Goal: Information Seeking & Learning: Learn about a topic

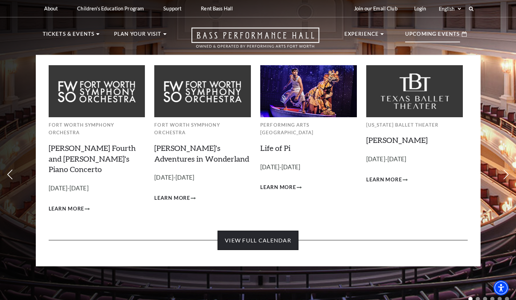
click at [281, 231] on link "View Full Calendar" at bounding box center [257, 240] width 81 height 19
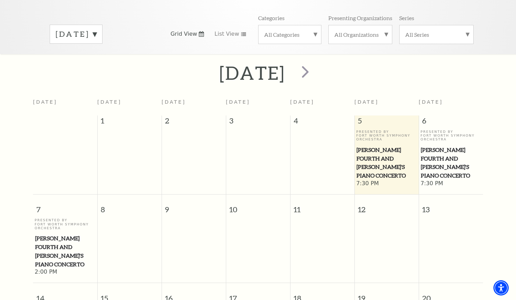
scroll to position [97, 0]
click at [315, 65] on span "next" at bounding box center [305, 73] width 20 height 20
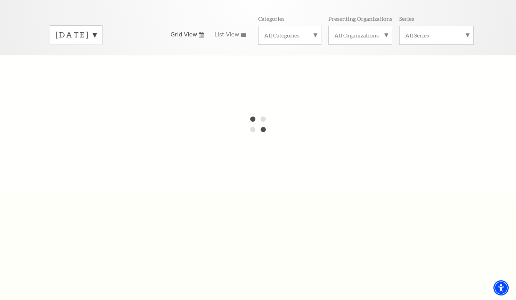
click at [344, 64] on div at bounding box center [258, 124] width 516 height 139
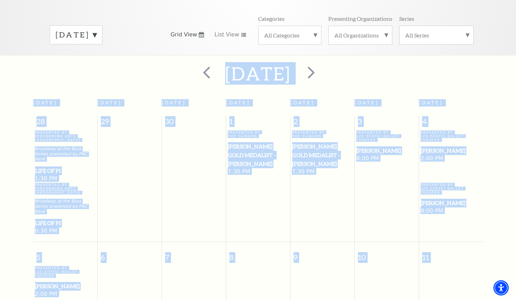
scroll to position [61, 0]
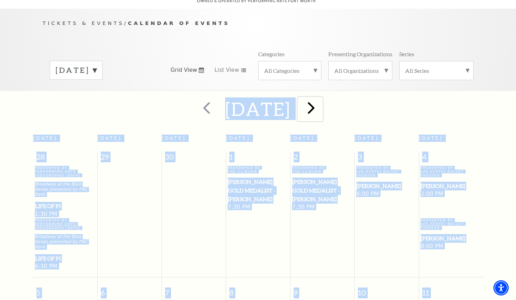
click at [321, 98] on span "next" at bounding box center [311, 108] width 20 height 20
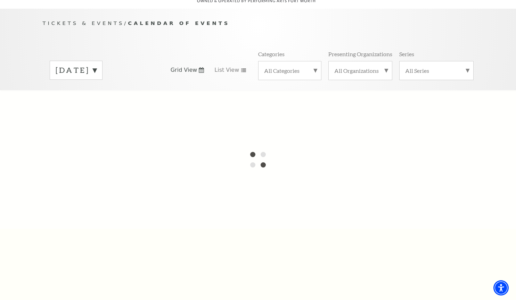
click at [335, 96] on div at bounding box center [258, 159] width 516 height 139
click at [97, 65] on label "[DATE]" at bounding box center [76, 70] width 41 height 11
click at [97, 227] on label "[DATE]" at bounding box center [76, 233] width 41 height 15
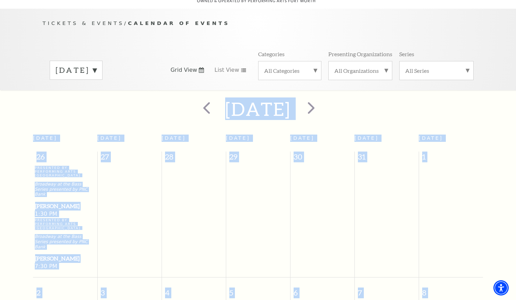
click at [414, 97] on div "[DATE]" at bounding box center [258, 109] width 516 height 25
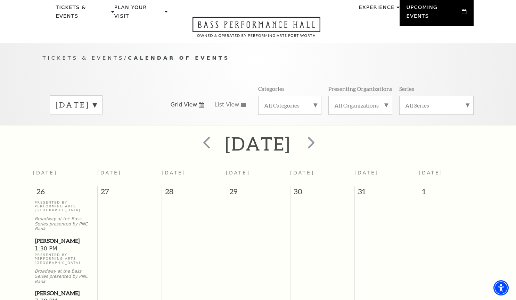
scroll to position [26, 0]
click at [321, 134] on span "next" at bounding box center [311, 143] width 20 height 20
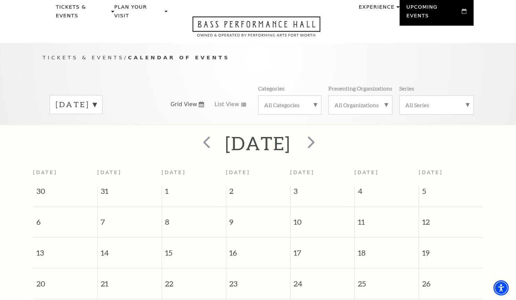
scroll to position [27, 0]
click at [72, 100] on label "[DATE]" at bounding box center [76, 105] width 41 height 11
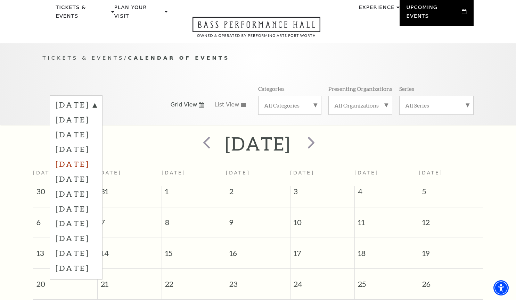
click at [65, 157] on label "[DATE]" at bounding box center [76, 164] width 41 height 15
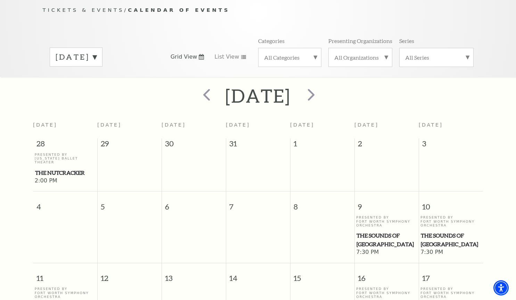
scroll to position [0, 0]
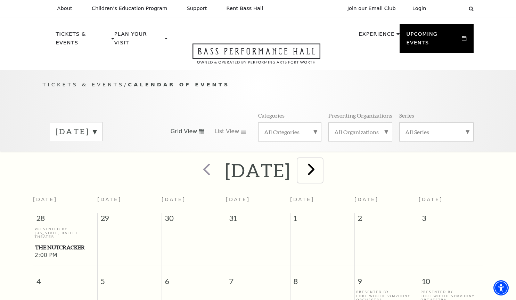
click at [321, 162] on span "next" at bounding box center [311, 169] width 20 height 20
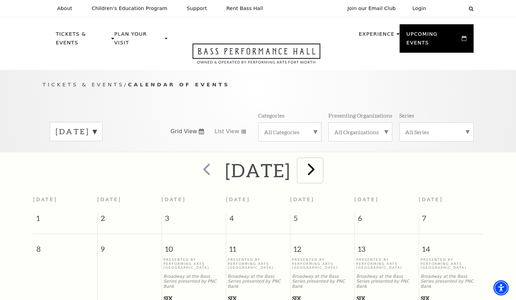
click at [321, 163] on span "next" at bounding box center [311, 169] width 20 height 20
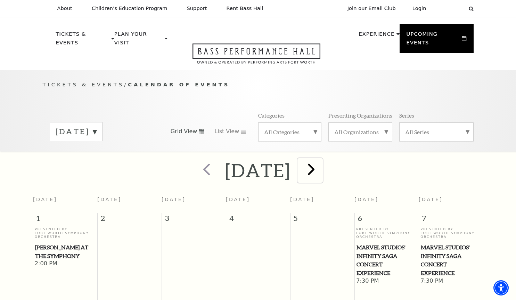
click at [321, 161] on span "next" at bounding box center [311, 169] width 20 height 20
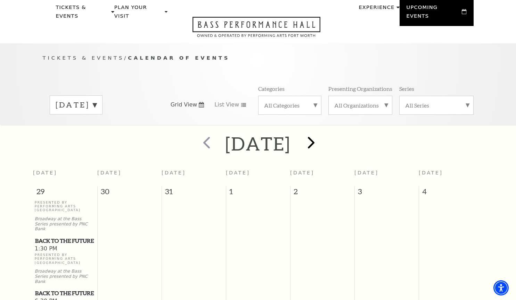
scroll to position [27, 0]
click at [321, 135] on span "next" at bounding box center [311, 143] width 20 height 20
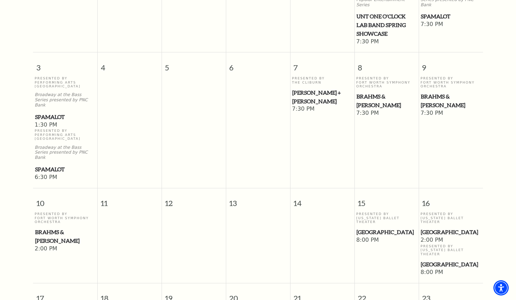
scroll to position [305, 0]
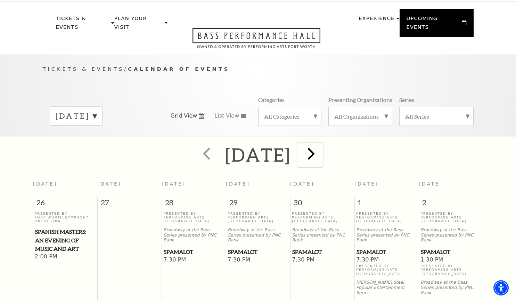
click at [321, 144] on span "next" at bounding box center [311, 154] width 20 height 20
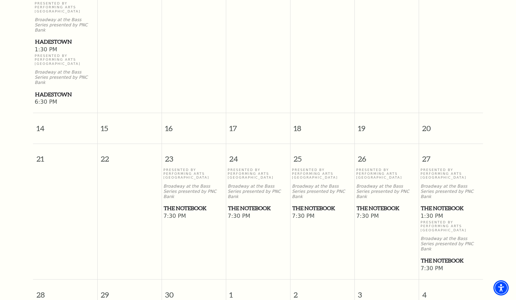
scroll to position [362, 0]
click at [382, 204] on span "The Notebook" at bounding box center [386, 208] width 60 height 9
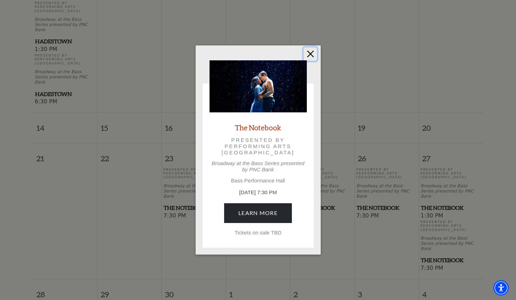
click at [310, 54] on button "Close" at bounding box center [309, 54] width 13 height 13
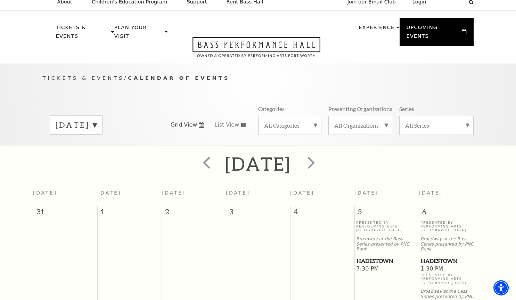
scroll to position [0, 0]
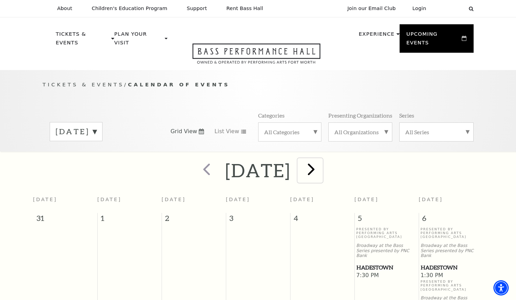
click at [321, 160] on span "next" at bounding box center [311, 169] width 20 height 20
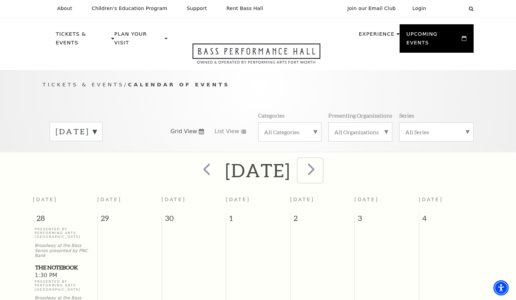
click at [321, 163] on span "next" at bounding box center [311, 169] width 20 height 20
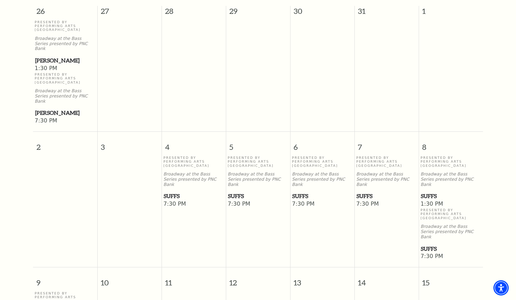
scroll to position [199, 0]
